Goal: Information Seeking & Learning: Learn about a topic

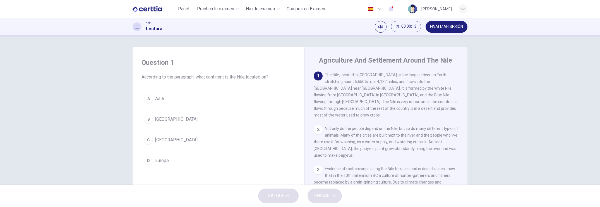
click at [151, 138] on div "C" at bounding box center [148, 139] width 9 height 9
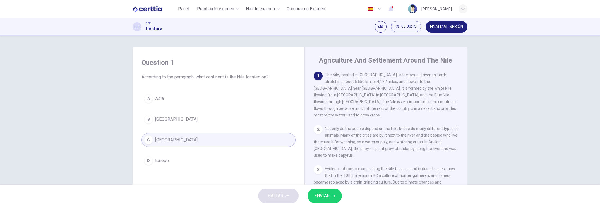
click at [319, 193] on span "ENVIAR" at bounding box center [321, 196] width 15 height 8
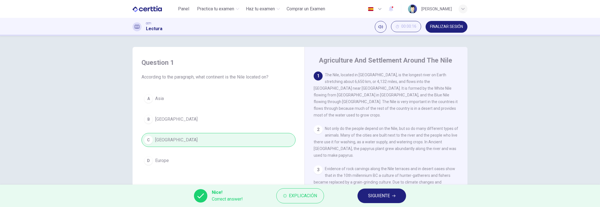
click at [382, 194] on span "SIGUIENTE" at bounding box center [379, 196] width 22 height 8
click at [382, 194] on div "Nice! Correct answer! Explicación SIGUIENTE" at bounding box center [300, 195] width 600 height 22
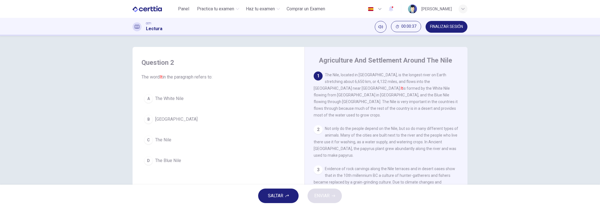
click at [170, 138] on button "C The Nile" at bounding box center [218, 140] width 154 height 14
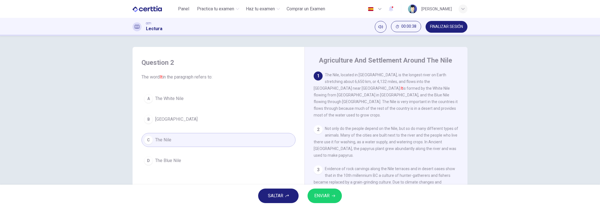
click at [332, 193] on button "ENVIAR" at bounding box center [324, 195] width 34 height 15
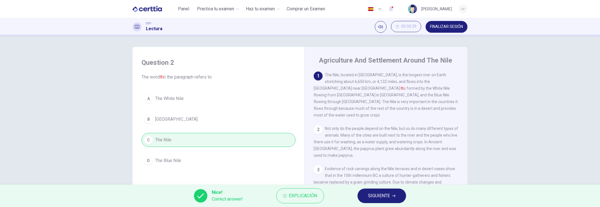
click at [298, 196] on span "Explicación" at bounding box center [303, 196] width 28 height 8
click at [289, 192] on span "Explicación" at bounding box center [303, 196] width 28 height 8
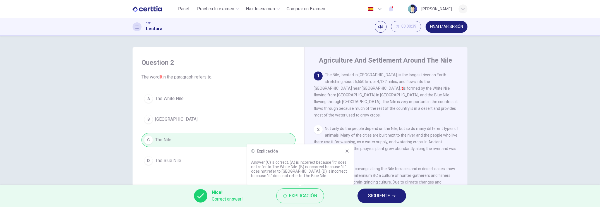
click at [371, 196] on span "SIGUIENTE" at bounding box center [379, 196] width 22 height 8
click at [371, 196] on div "Nice! Correct answer! Explicación SIGUIENTE" at bounding box center [300, 195] width 600 height 22
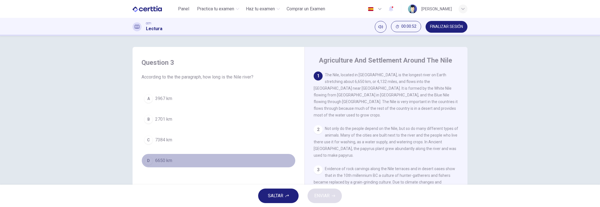
click at [166, 160] on span "6650 km" at bounding box center [163, 160] width 17 height 7
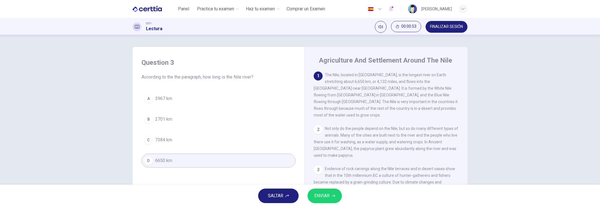
click at [324, 194] on span "ENVIAR" at bounding box center [321, 196] width 15 height 8
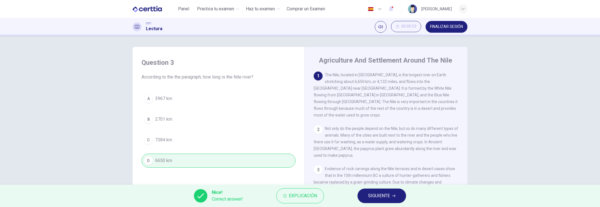
click at [386, 195] on span "SIGUIENTE" at bounding box center [379, 196] width 22 height 8
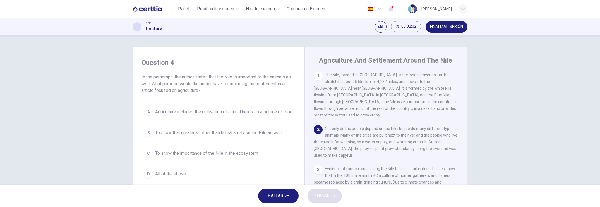
click at [184, 177] on button "D All of the above" at bounding box center [218, 174] width 154 height 14
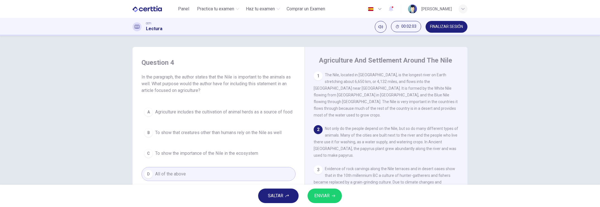
click at [327, 197] on span "ENVIAR" at bounding box center [321, 196] width 15 height 8
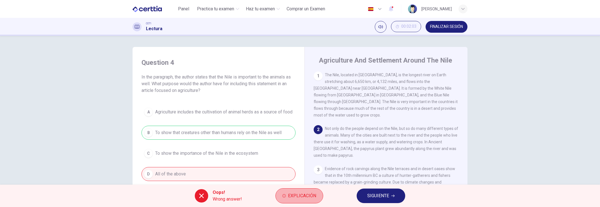
click at [299, 192] on span "Explicación" at bounding box center [302, 196] width 28 height 8
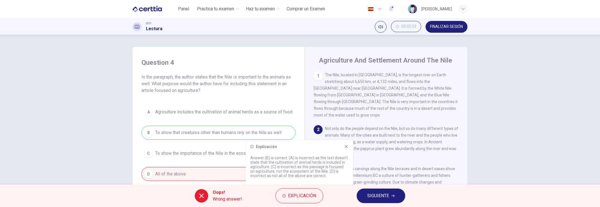
click at [382, 196] on span "SIGUIENTE" at bounding box center [378, 196] width 22 height 8
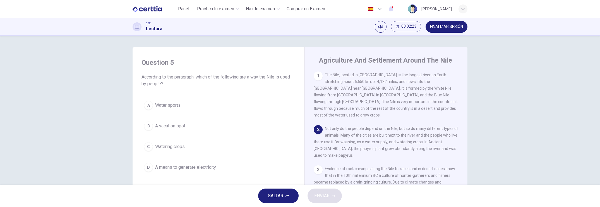
click at [165, 144] on span "Watering crops" at bounding box center [170, 146] width 30 height 7
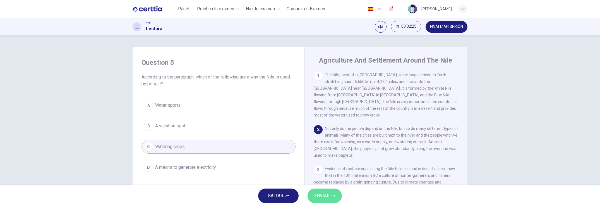
click at [328, 193] on span "ENVIAR" at bounding box center [321, 196] width 15 height 8
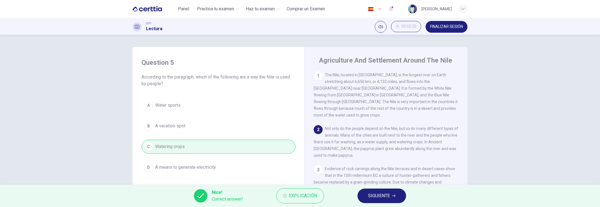
click at [381, 195] on span "SIGUIENTE" at bounding box center [379, 196] width 22 height 8
click at [381, 195] on div "Nice! Correct answer! Explicación SIGUIENTE" at bounding box center [300, 195] width 600 height 22
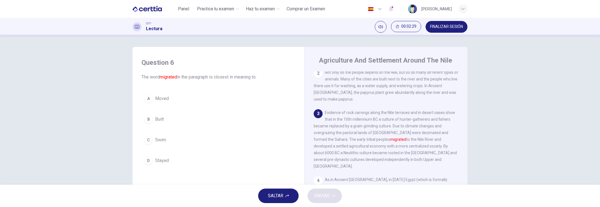
scroll to position [82, 0]
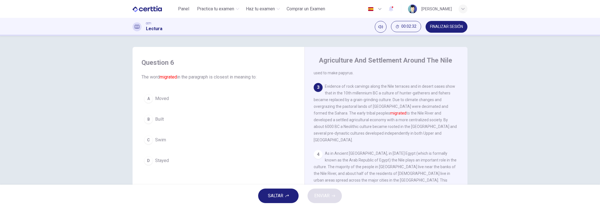
click at [163, 98] on span "Moved" at bounding box center [162, 98] width 14 height 7
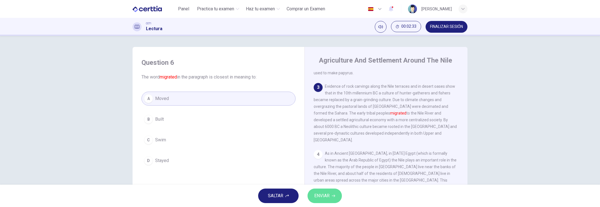
click at [330, 192] on button "ENVIAR" at bounding box center [324, 195] width 34 height 15
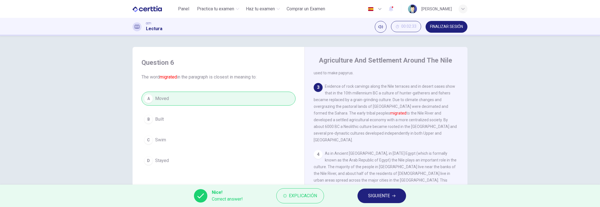
click at [368, 194] on span "SIGUIENTE" at bounding box center [379, 196] width 22 height 8
click at [368, 194] on div "Nice! Correct answer! Explicación SIGUIENTE" at bounding box center [300, 195] width 600 height 22
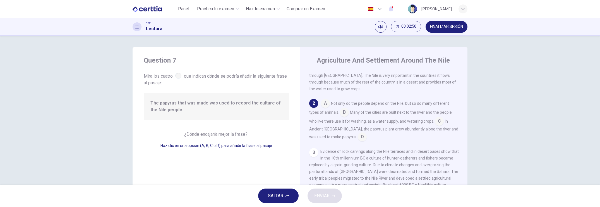
scroll to position [14, 0]
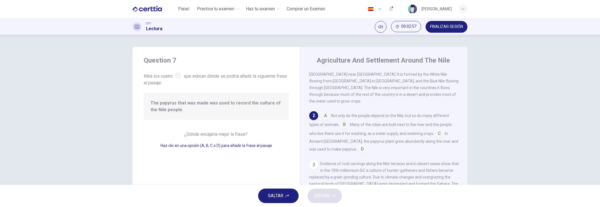
click at [341, 120] on input at bounding box center [344, 124] width 9 height 9
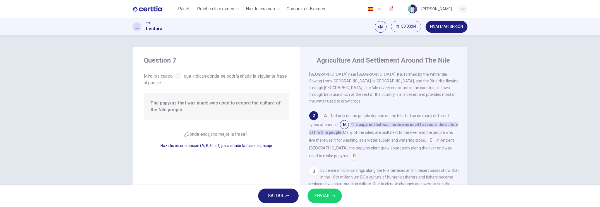
click at [430, 136] on input at bounding box center [430, 140] width 9 height 9
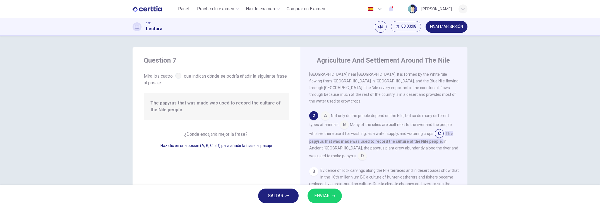
click at [357, 152] on input at bounding box center [361, 156] width 9 height 9
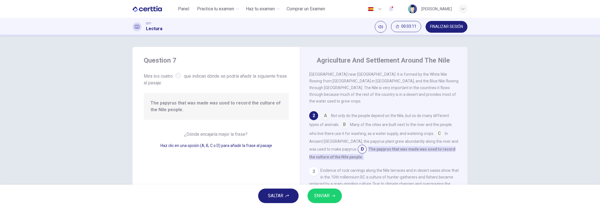
click at [319, 194] on span "ENVIAR" at bounding box center [321, 196] width 15 height 8
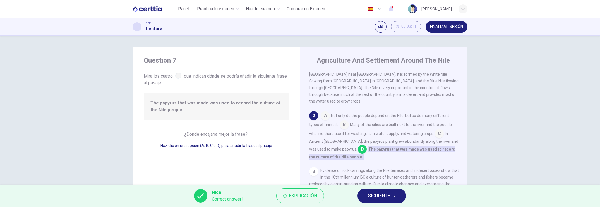
click at [385, 195] on span "SIGUIENTE" at bounding box center [379, 196] width 22 height 8
click at [385, 195] on div "Nice! Correct answer! Explicación SIGUIENTE" at bounding box center [300, 195] width 600 height 22
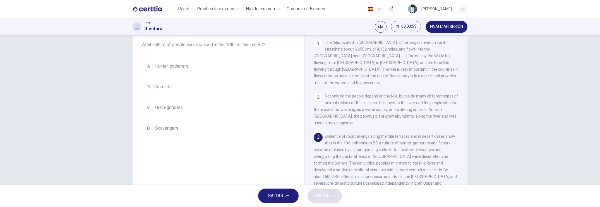
scroll to position [35, 0]
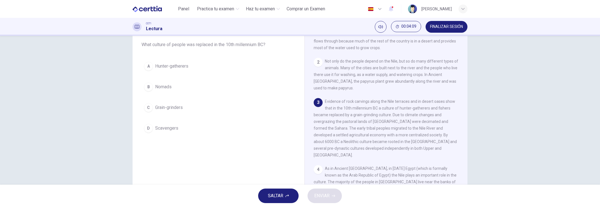
click at [159, 65] on span "Hunter-gatherers" at bounding box center [171, 66] width 33 height 7
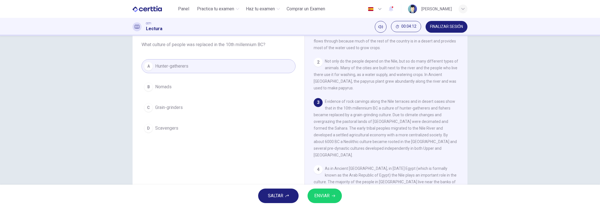
click at [327, 195] on span "ENVIAR" at bounding box center [321, 196] width 15 height 8
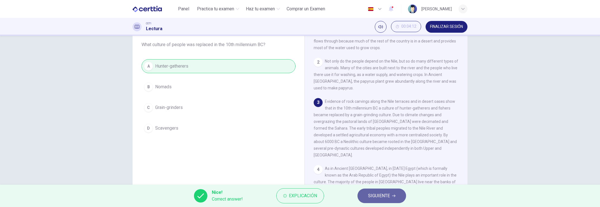
click at [379, 191] on button "SIGUIENTE" at bounding box center [381, 195] width 49 height 15
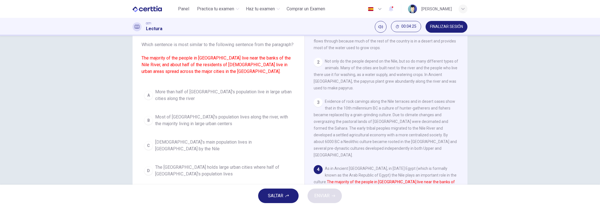
scroll to position [70, 0]
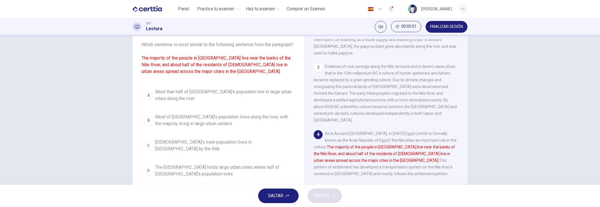
click at [215, 122] on span "Most of [GEOGRAPHIC_DATA]'s population lives along the river, with the majority…" at bounding box center [224, 119] width 138 height 13
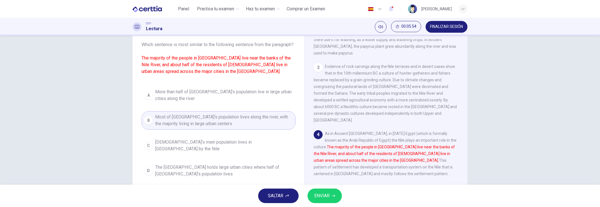
click at [330, 197] on button "ENVIAR" at bounding box center [324, 195] width 34 height 15
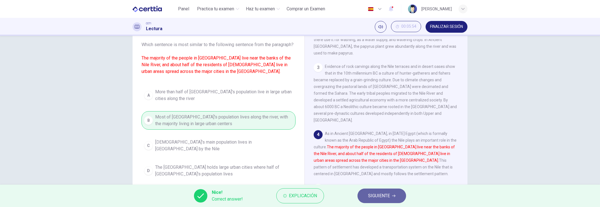
click at [384, 198] on span "SIGUIENTE" at bounding box center [379, 196] width 22 height 8
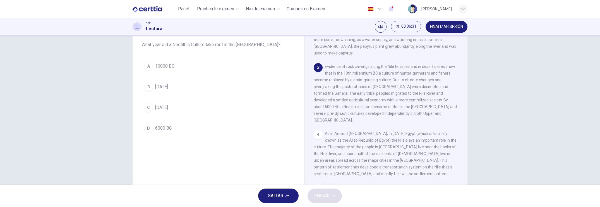
click at [163, 125] on span "6000 BC" at bounding box center [163, 128] width 17 height 7
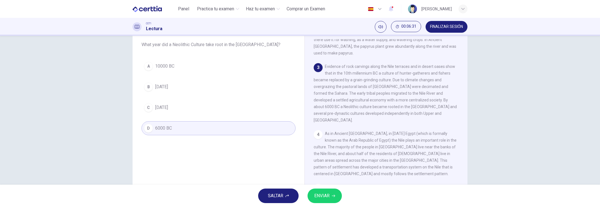
click at [317, 194] on span "ENVIAR" at bounding box center [321, 196] width 15 height 8
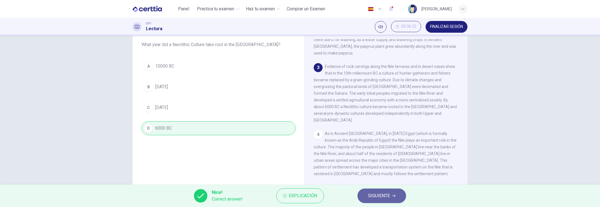
click at [374, 196] on span "SIGUIENTE" at bounding box center [379, 196] width 22 height 8
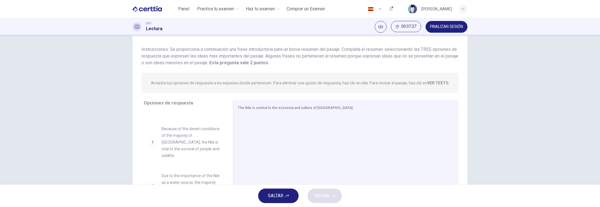
scroll to position [0, 0]
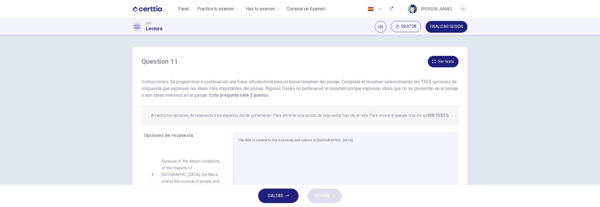
click at [269, 96] on strong "Esta pregunta vale 2 puntos." at bounding box center [238, 94] width 61 height 5
click at [434, 60] on icon "button" at bounding box center [433, 61] width 3 height 3
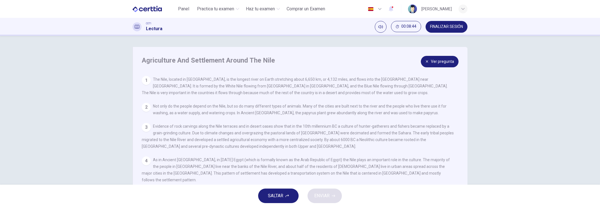
click at [442, 59] on button "Ver pregunta" at bounding box center [440, 61] width 38 height 11
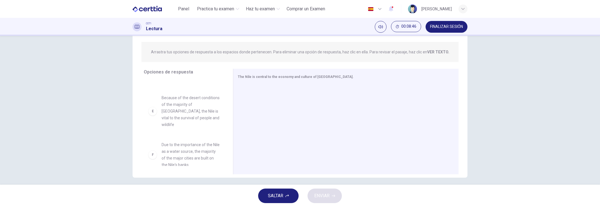
scroll to position [67, 0]
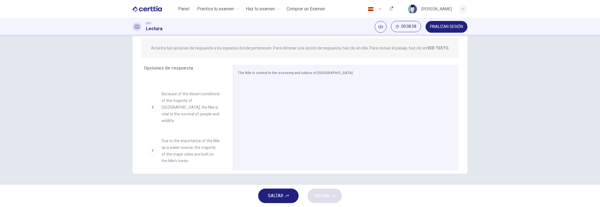
click at [183, 139] on span "Due to the importance of the Nile as a water source, the majority of the major …" at bounding box center [190, 150] width 58 height 27
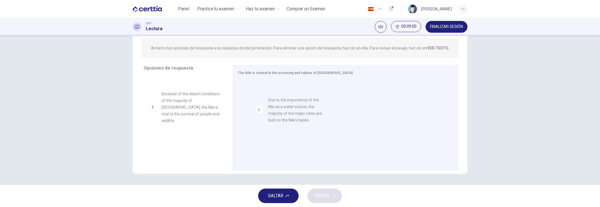
drag, startPoint x: 183, startPoint y: 139, endPoint x: 294, endPoint y: 105, distance: 115.8
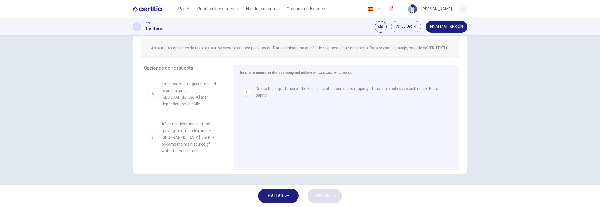
drag, startPoint x: 223, startPoint y: 92, endPoint x: 224, endPoint y: 99, distance: 7.0
click at [224, 99] on div "A Transportation, agriculture and even tourism in [GEOGRAPHIC_DATA] are depende…" at bounding box center [186, 119] width 85 height 86
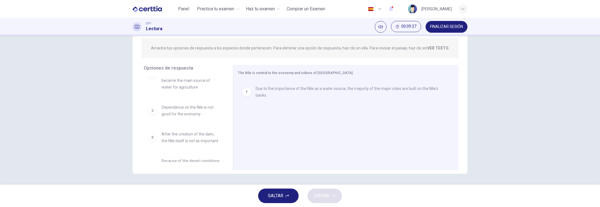
scroll to position [90, 0]
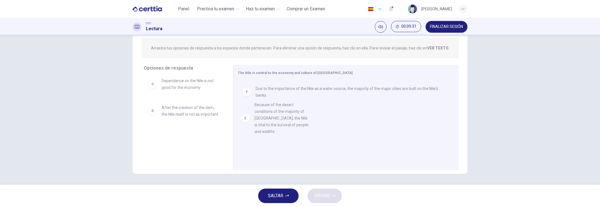
drag, startPoint x: 202, startPoint y: 137, endPoint x: 284, endPoint y: 112, distance: 85.7
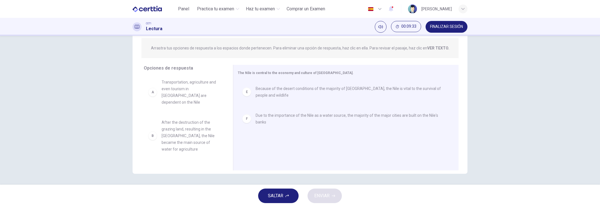
scroll to position [0, 0]
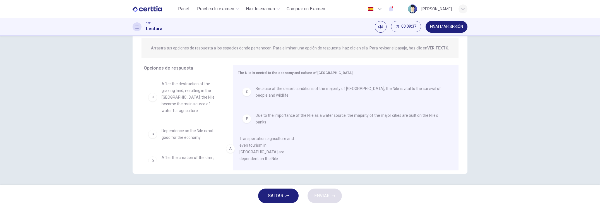
drag, startPoint x: 193, startPoint y: 91, endPoint x: 274, endPoint y: 144, distance: 97.5
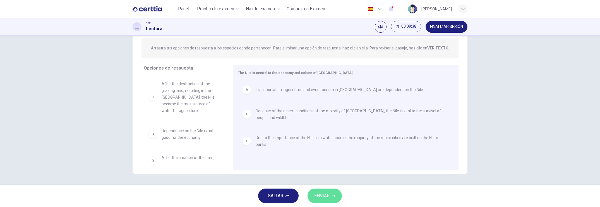
click at [323, 190] on button "ENVIAR" at bounding box center [324, 195] width 34 height 15
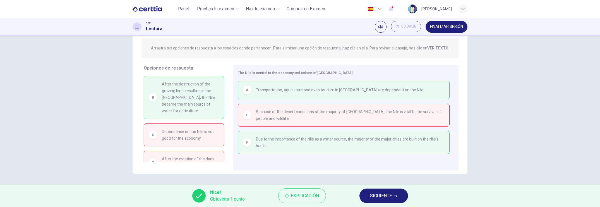
click at [393, 194] on button "SIGUIENTE" at bounding box center [383, 195] width 49 height 15
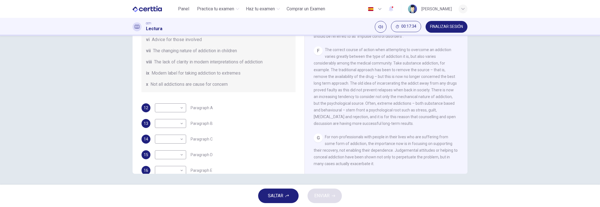
scroll to position [120, 0]
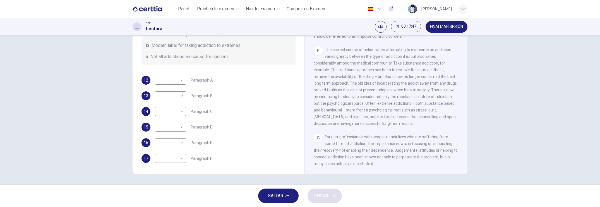
click at [180, 157] on body "Este sitio utiliza cookies, como se explica en nuestra Política de Privacidad .…" at bounding box center [300, 103] width 600 height 207
click at [180, 157] on li "v" at bounding box center [168, 153] width 31 height 9
click at [180, 157] on body "Este sitio utiliza cookies, como se explica en nuestra Política de Privacidad .…" at bounding box center [300, 103] width 600 height 207
click at [163, 144] on li "iv" at bounding box center [168, 144] width 31 height 9
type input "**"
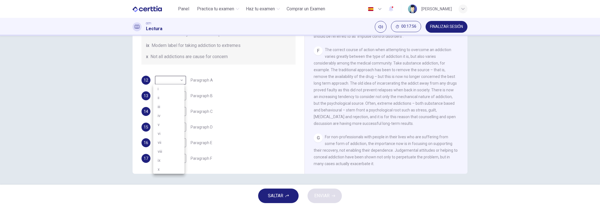
click at [180, 79] on body "Este sitio utiliza cookies, como se explica en nuestra Política de Privacidad .…" at bounding box center [300, 103] width 600 height 207
drag, startPoint x: 296, startPoint y: 81, endPoint x: 304, endPoint y: 64, distance: 19.1
click at [304, 64] on div at bounding box center [300, 103] width 600 height 207
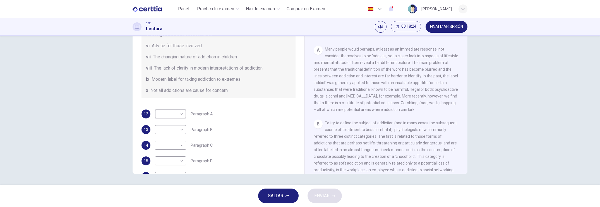
scroll to position [93, 0]
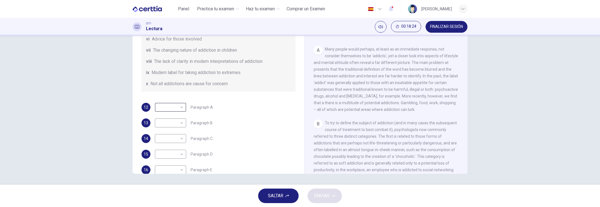
click at [181, 105] on body "Este sitio utiliza cookies, como se explica en nuestra Política de Privacidad .…" at bounding box center [300, 103] width 600 height 207
click at [160, 150] on li "v" at bounding box center [168, 151] width 31 height 9
type input "*"
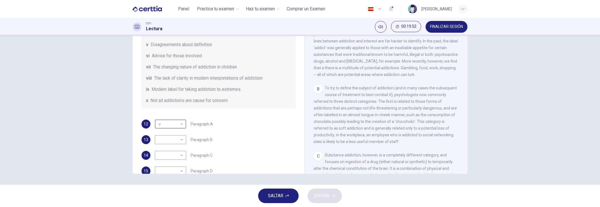
scroll to position [120, 0]
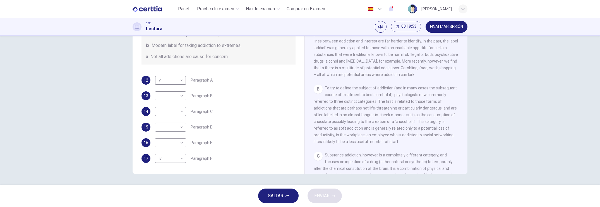
click at [182, 96] on body "Este sitio utiliza cookies, como se explica en nuestra Política de Privacidad .…" at bounding box center [300, 103] width 600 height 207
click at [162, 166] on li "viii" at bounding box center [168, 166] width 31 height 9
type input "****"
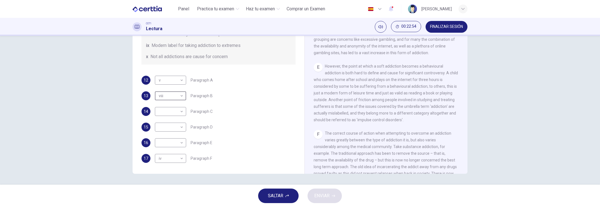
click at [180, 141] on body "Este sitio utiliza cookies, como se explica en nuestra Política de Privacidad .…" at bounding box center [300, 103] width 600 height 207
click at [160, 189] on li "ix" at bounding box center [168, 188] width 31 height 9
click at [160, 188] on li "ix" at bounding box center [168, 188] width 31 height 9
type input "**"
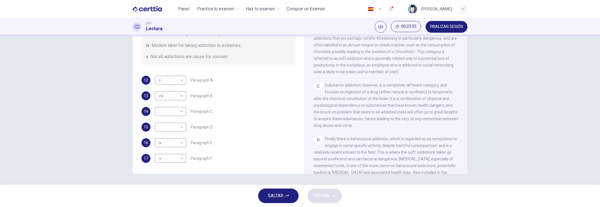
click at [183, 109] on body "Este sitio utiliza cookies, como se explica en nuestra Política de Privacidad .…" at bounding box center [300, 103] width 600 height 207
click at [163, 196] on li "x" at bounding box center [168, 197] width 31 height 9
type input "*"
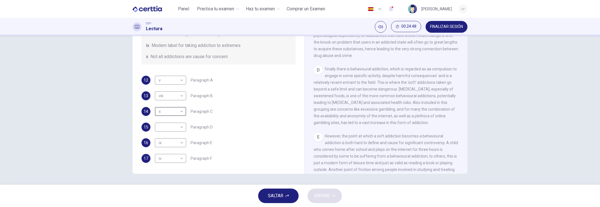
click at [179, 125] on body "Este sitio utiliza cookies, como se explica en nuestra Política de Privacidad .…" at bounding box center [300, 103] width 600 height 207
click at [160, 115] on li "i" at bounding box center [168, 117] width 31 height 9
type input "*"
click at [336, 194] on button "ENVIAR" at bounding box center [324, 195] width 34 height 15
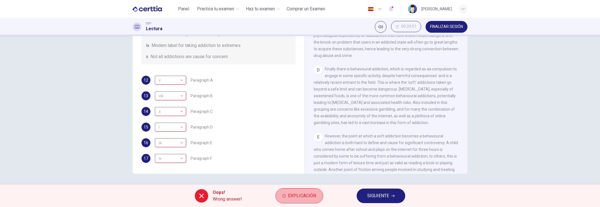
click at [297, 193] on span "Explicación" at bounding box center [302, 196] width 28 height 8
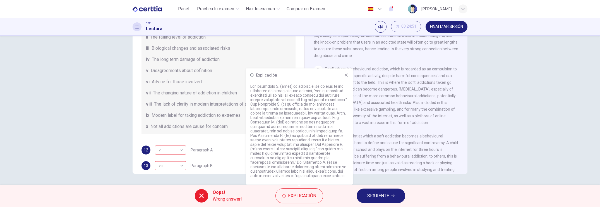
scroll to position [285, 0]
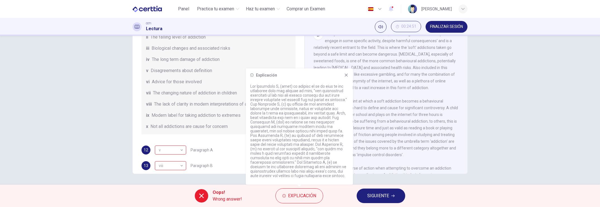
click at [374, 195] on span "SIGUIENTE" at bounding box center [378, 196] width 22 height 8
click at [374, 195] on div "Oops! Wrong answer! Explicación SIGUIENTE" at bounding box center [300, 195] width 600 height 22
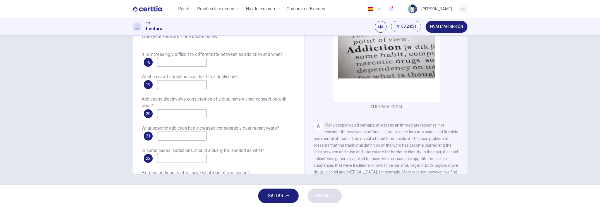
click at [442, 25] on span "FINALIZAR SESIÓN" at bounding box center [446, 27] width 33 height 4
click at [328, 43] on div "Preguntas 18 - 23 Answer the questions below. Choose NO MORE THAN THREE WORDS f…" at bounding box center [300, 110] width 600 height 149
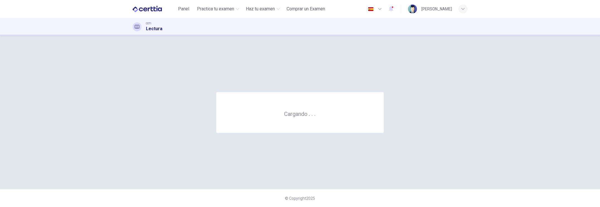
scroll to position [0, 0]
